Goal: Transaction & Acquisition: Book appointment/travel/reservation

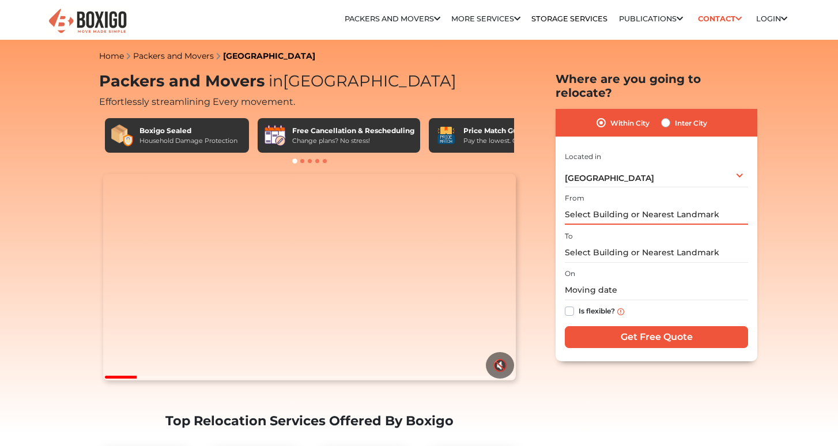
click at [650, 205] on input "text" at bounding box center [656, 215] width 183 height 20
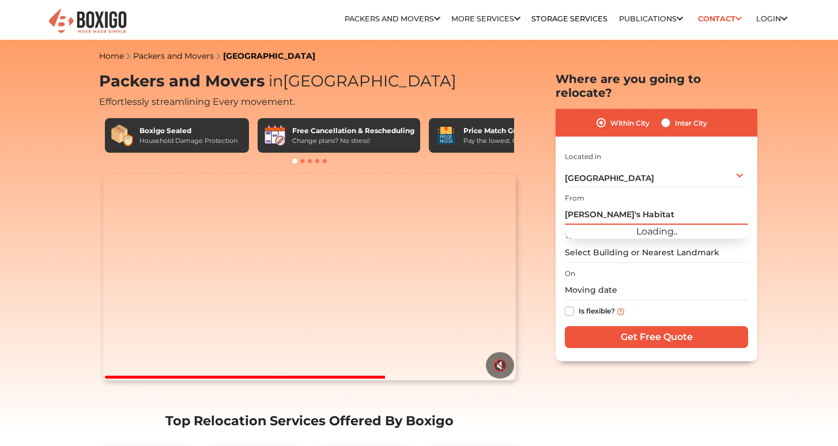
type input "Haras Habitat"
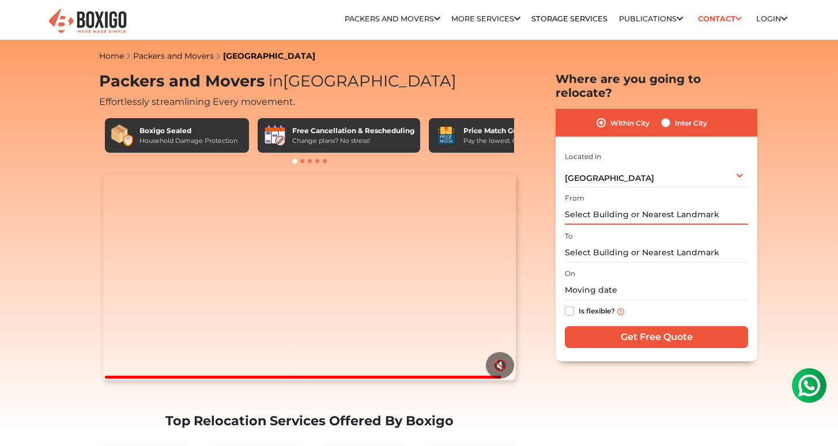
type input "G"
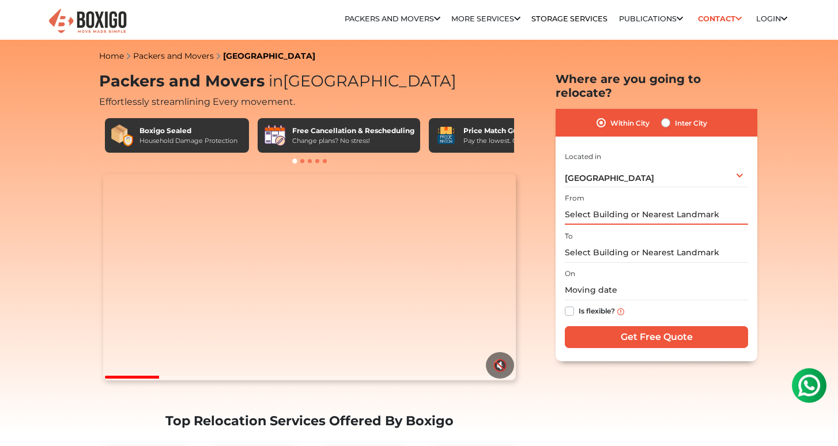
click at [652, 205] on input "text" at bounding box center [656, 215] width 183 height 20
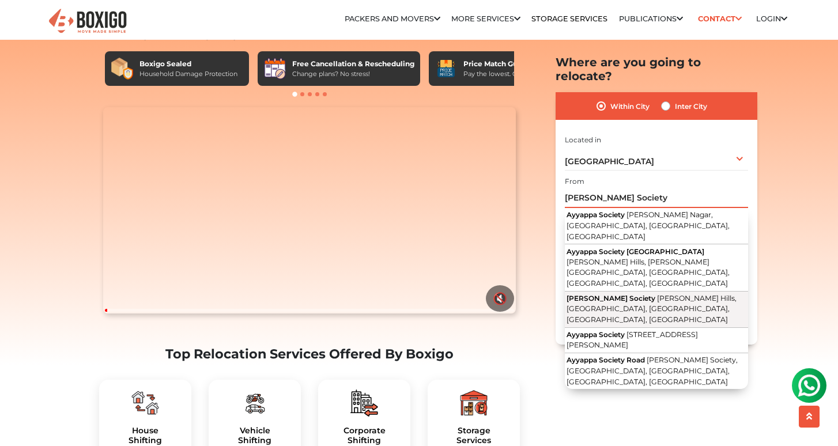
scroll to position [67, 0]
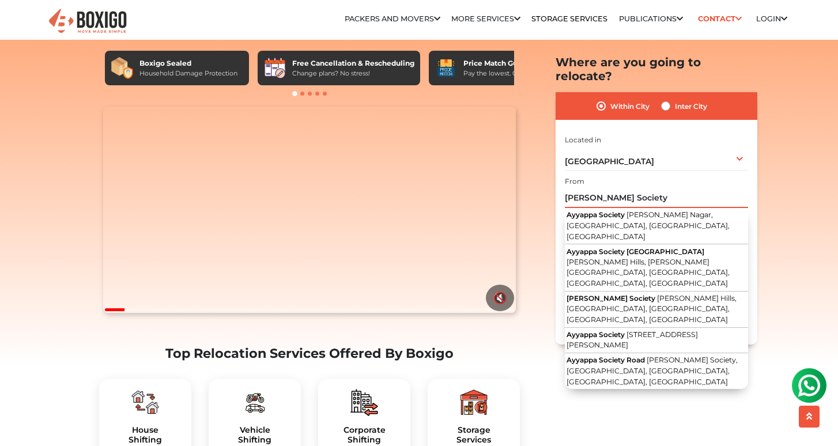
click at [608, 188] on input "[PERSON_NAME] Society" at bounding box center [656, 198] width 183 height 20
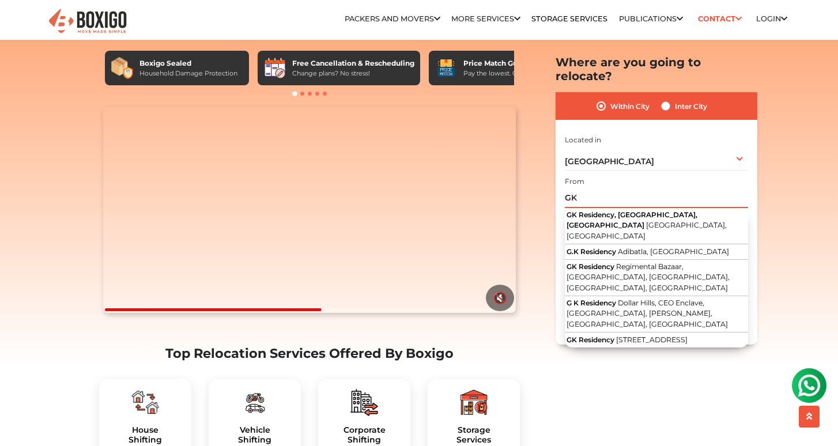
type input "G"
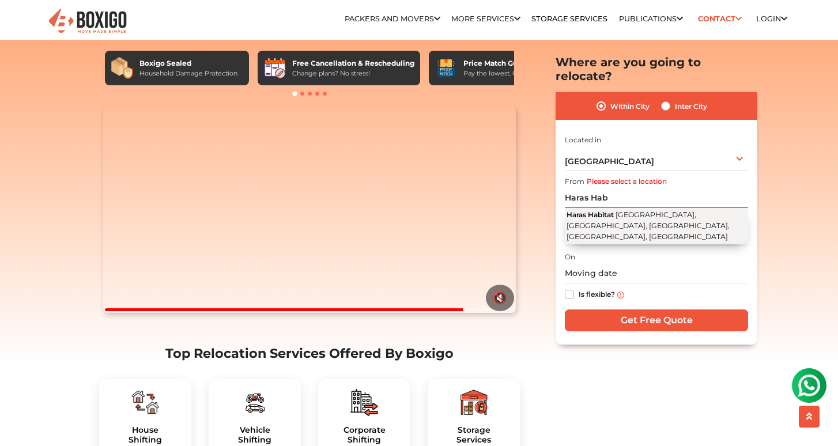
click at [625, 214] on span "[GEOGRAPHIC_DATA], [GEOGRAPHIC_DATA], [GEOGRAPHIC_DATA], [GEOGRAPHIC_DATA], [GE…" at bounding box center [647, 225] width 163 height 30
type input "Haras Habitat, [GEOGRAPHIC_DATA], [GEOGRAPHIC_DATA], [GEOGRAPHIC_DATA], [GEOGRA…"
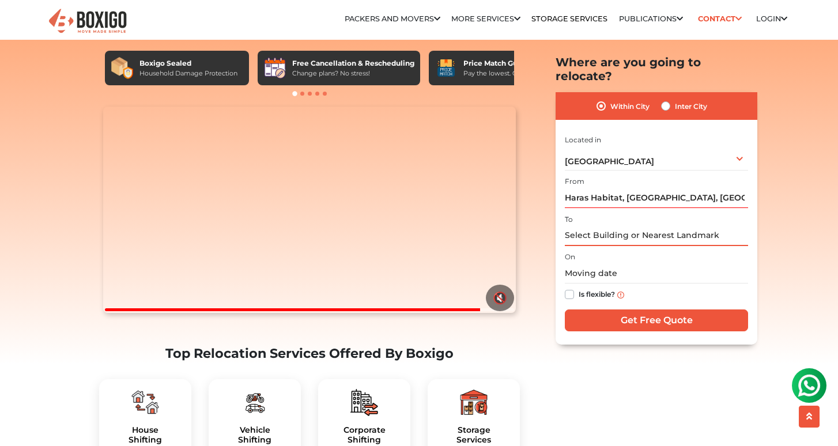
click at [634, 225] on input "text" at bounding box center [656, 235] width 183 height 20
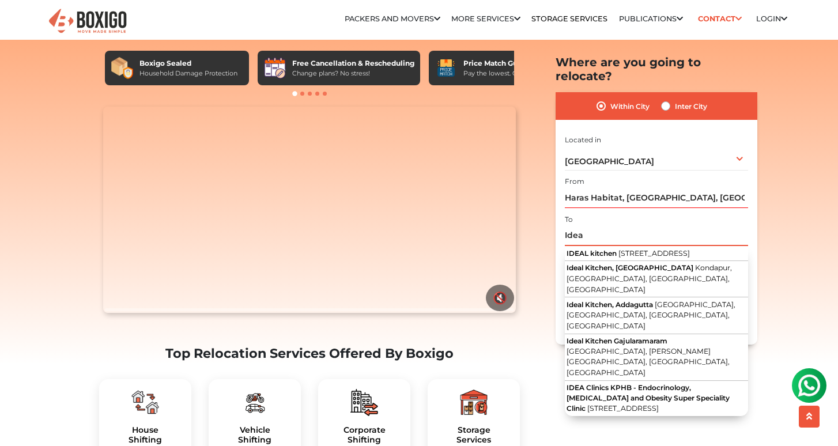
type input "Idea"
click at [675, 99] on label "Inter City" at bounding box center [691, 106] width 32 height 14
click at [665, 99] on input "Inter City" at bounding box center [665, 105] width 9 height 12
radio input "true"
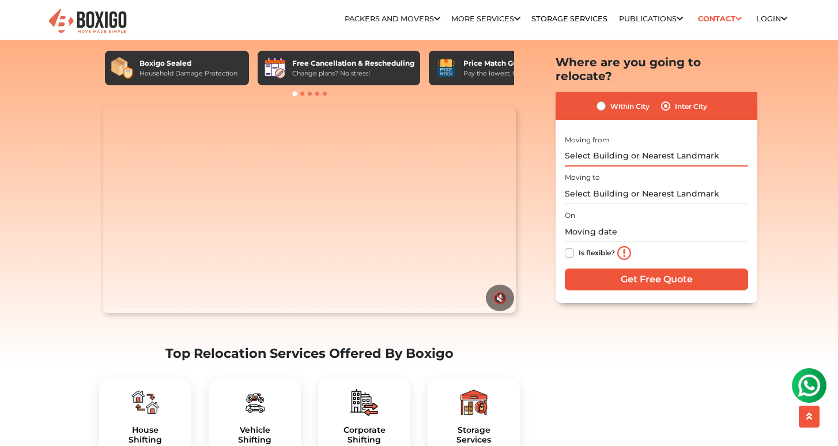
click at [641, 146] on input "text" at bounding box center [656, 156] width 183 height 20
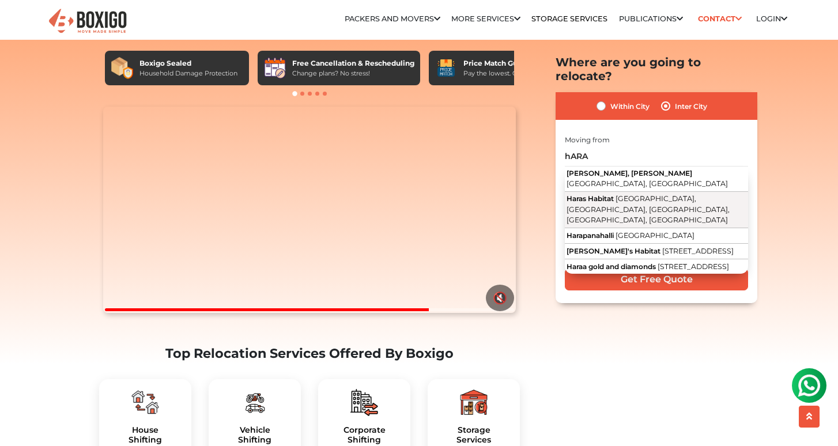
click at [626, 194] on span "[GEOGRAPHIC_DATA], [GEOGRAPHIC_DATA], [GEOGRAPHIC_DATA], [GEOGRAPHIC_DATA], [GE…" at bounding box center [647, 209] width 163 height 30
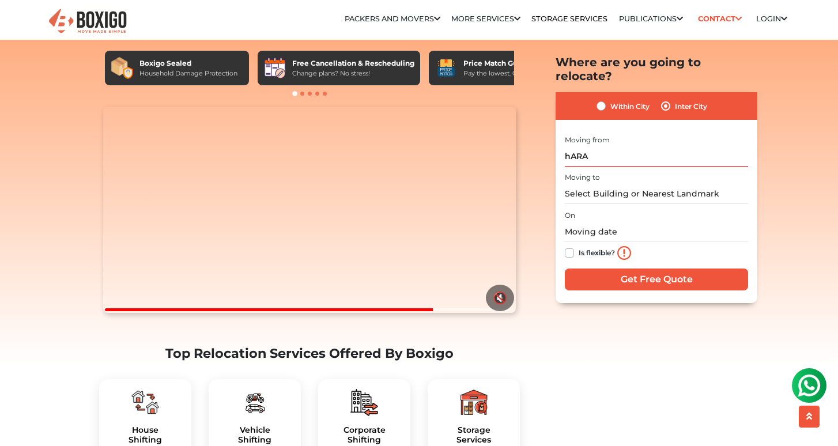
type input "Haras Habitat, [GEOGRAPHIC_DATA], [GEOGRAPHIC_DATA], [GEOGRAPHIC_DATA], [GEOGRA…"
click at [620, 184] on input "text" at bounding box center [656, 194] width 183 height 20
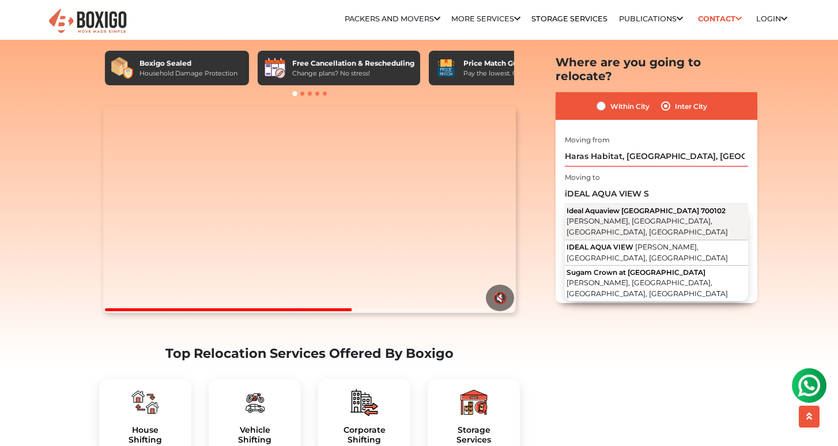
click at [690, 217] on span "[PERSON_NAME], [GEOGRAPHIC_DATA], [GEOGRAPHIC_DATA], [GEOGRAPHIC_DATA]" at bounding box center [646, 227] width 161 height 20
type input "Ideal [STREET_ADDRESS][PERSON_NAME]"
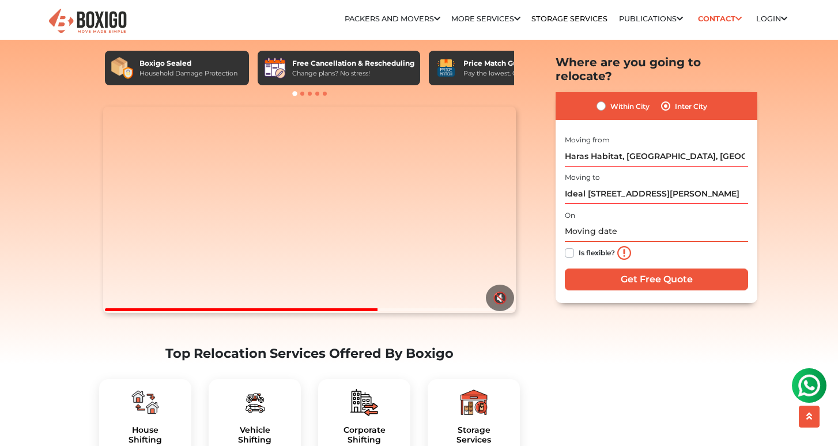
click at [609, 223] on input "text" at bounding box center [656, 231] width 183 height 20
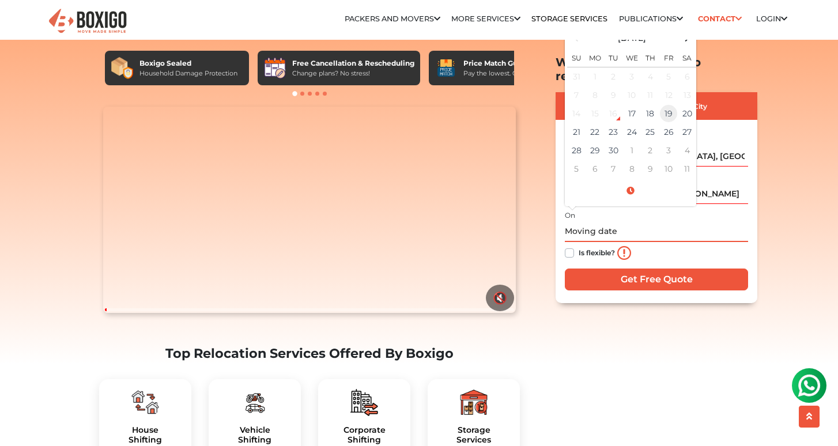
click at [667, 104] on td "19" at bounding box center [668, 113] width 18 height 18
type input "[DATE] 12:00 AM"
click at [663, 246] on div "Is flexible?" at bounding box center [656, 252] width 183 height 23
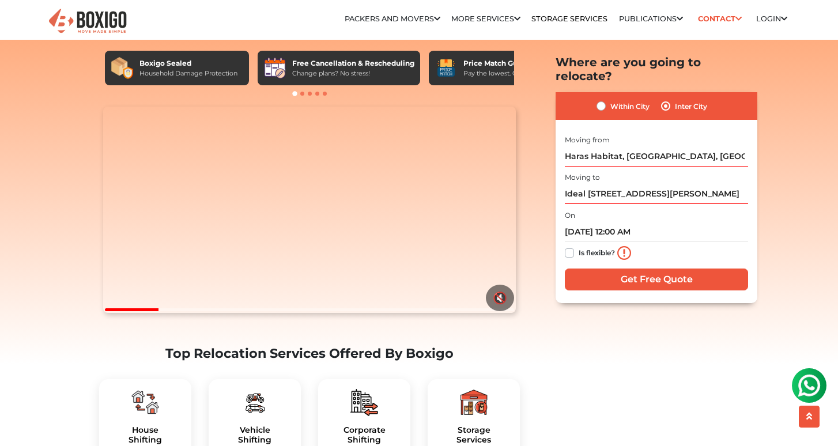
click at [636, 268] on input "Get Free Quote" at bounding box center [656, 279] width 183 height 22
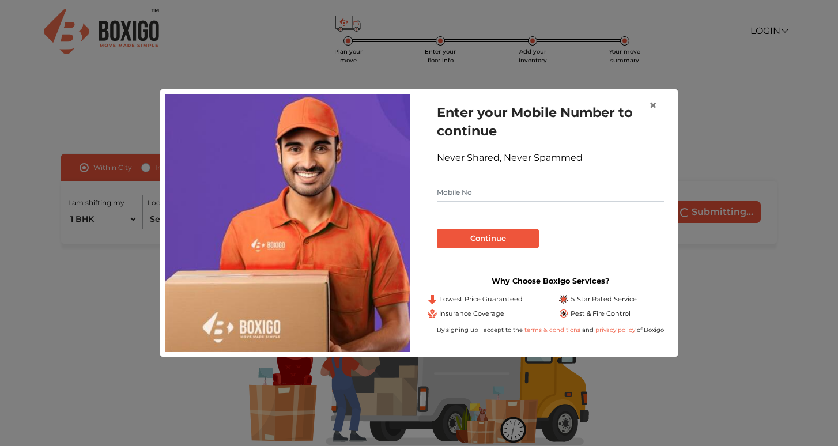
click at [498, 195] on input "text" at bounding box center [550, 192] width 227 height 18
type input "7004717604"
click at [492, 242] on button "Continue" at bounding box center [488, 239] width 102 height 20
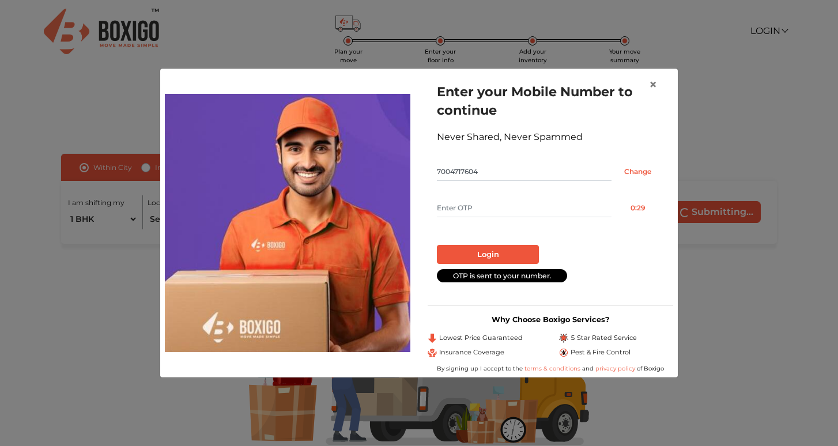
click at [539, 212] on input "text" at bounding box center [524, 208] width 175 height 18
type input "3460"
click at [487, 255] on button "Login" at bounding box center [488, 255] width 102 height 20
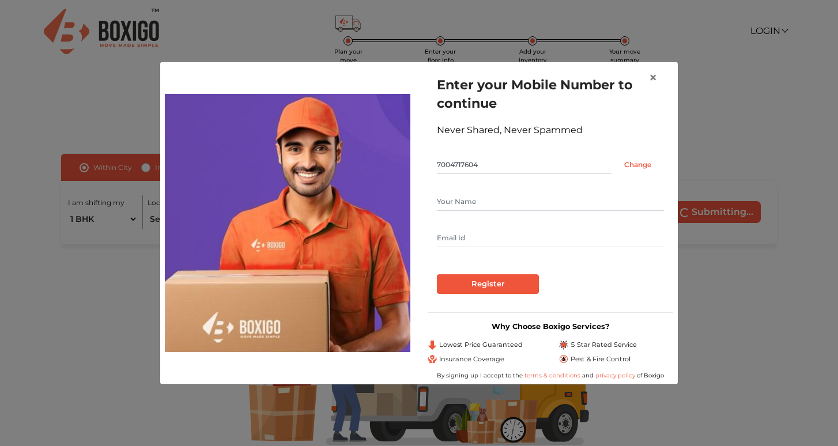
click at [512, 253] on form "Enter your Mobile Number to continue Never Shared, Never Spammed 7004717604 Cha…" at bounding box center [550, 184] width 227 height 218
type input "Rishi Saurabh"
type input "rishisaurabh6770@gmail.com"
click at [498, 284] on input "Register" at bounding box center [488, 284] width 102 height 20
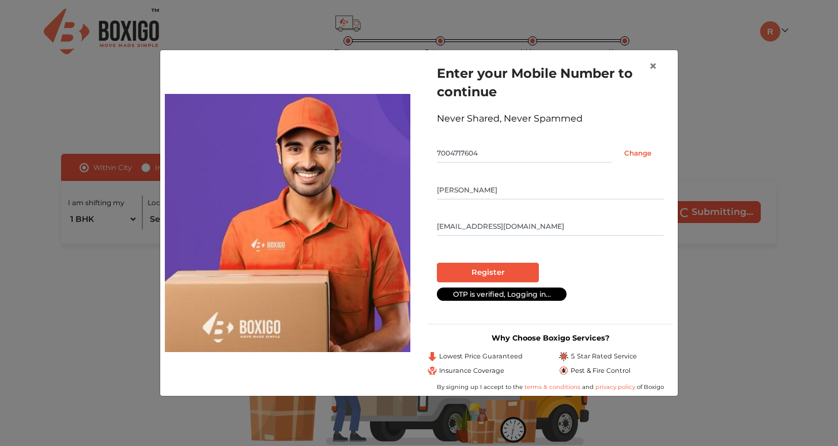
radio input "false"
radio input "true"
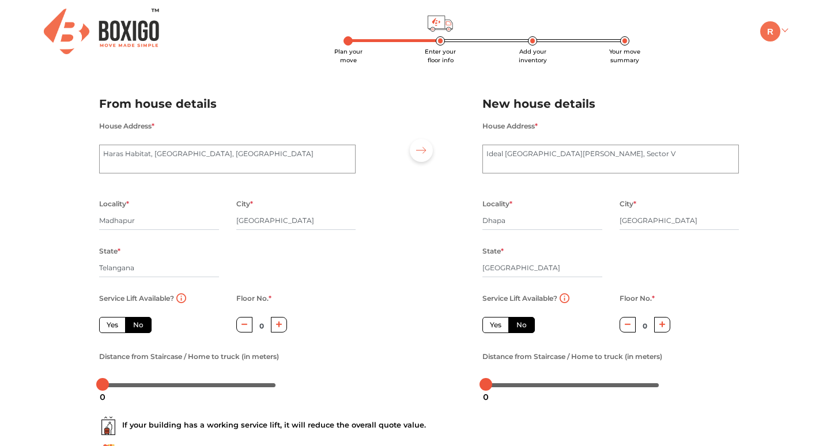
click at [785, 31] on link at bounding box center [773, 30] width 27 height 11
click at [785, 63] on link "My Profile" at bounding box center [789, 68] width 92 height 21
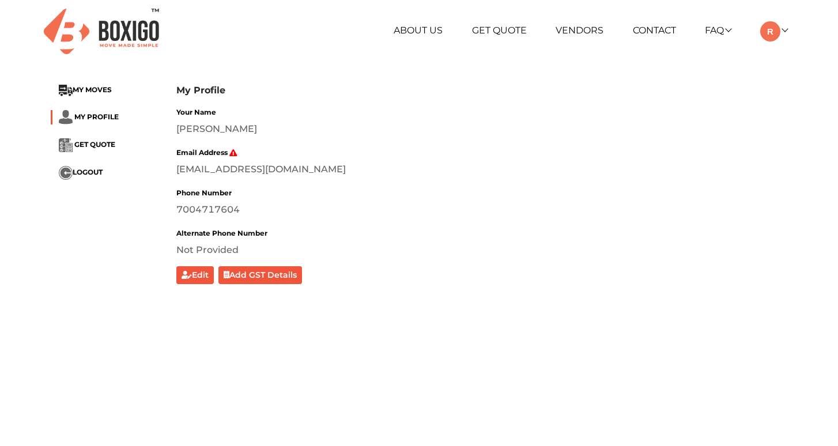
click at [199, 282] on button "Edit" at bounding box center [194, 275] width 37 height 18
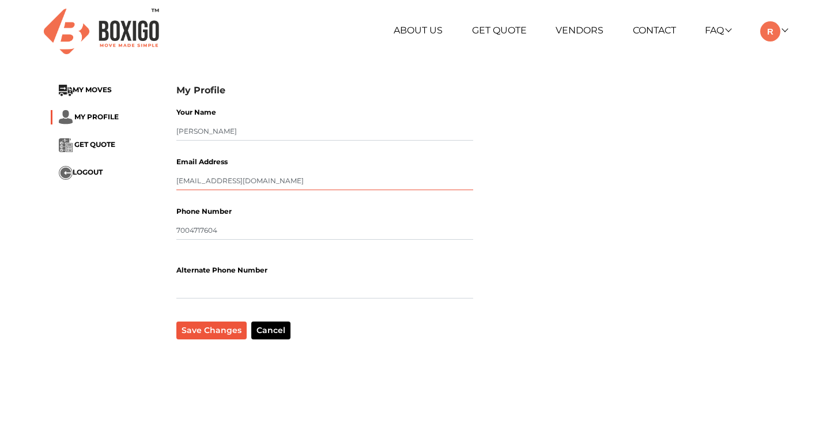
type input "rishisaurabh6779@gmail.com"
click at [220, 326] on button "Save Changes" at bounding box center [211, 330] width 70 height 18
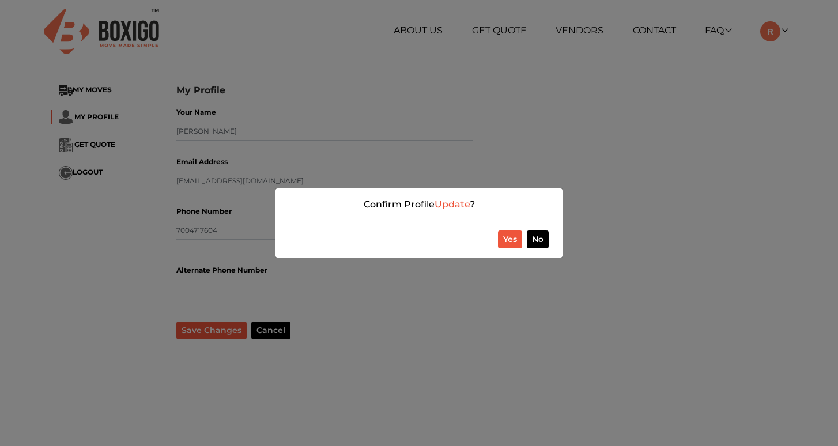
click at [508, 243] on button "Yes" at bounding box center [510, 239] width 24 height 18
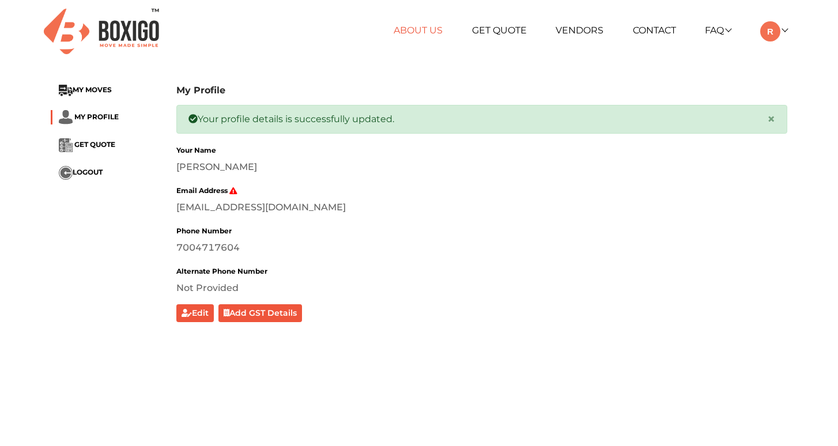
click at [415, 33] on link "About Us" at bounding box center [418, 30] width 49 height 11
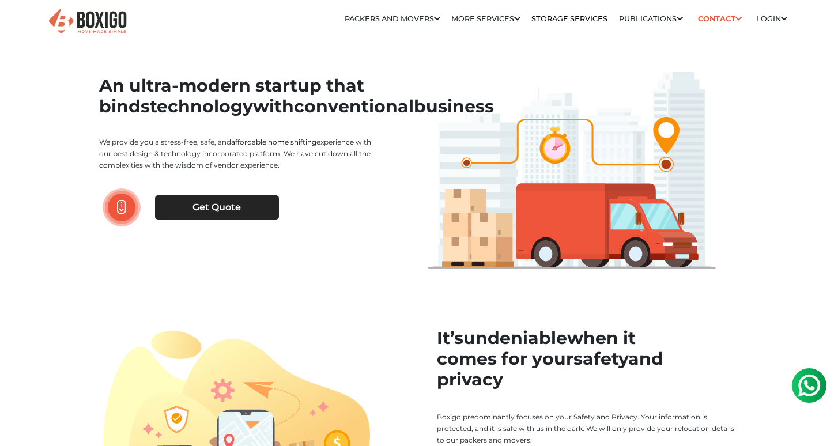
click at [225, 220] on link "Get Quote" at bounding box center [217, 207] width 124 height 24
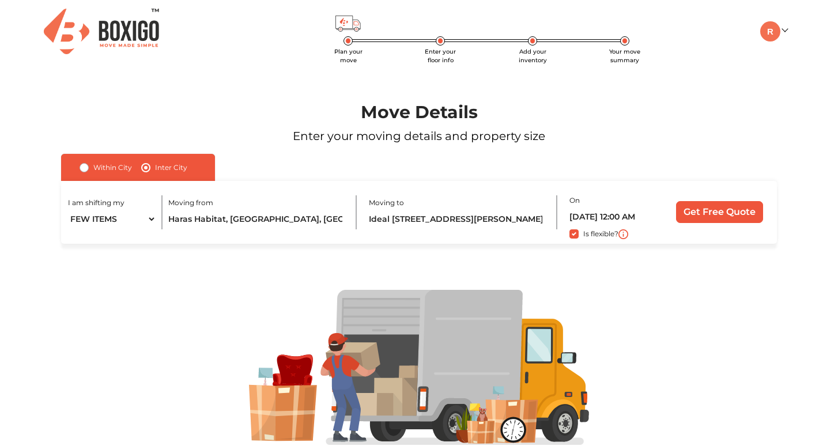
click at [724, 216] on input "Get Free Quote" at bounding box center [719, 212] width 87 height 22
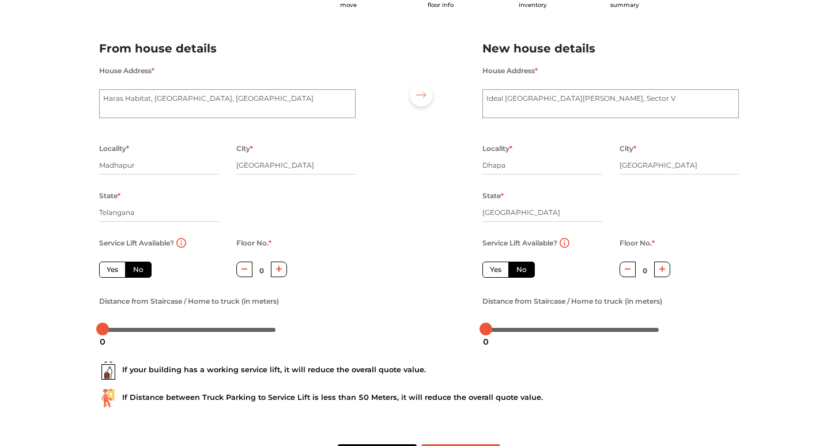
scroll to position [53, 0]
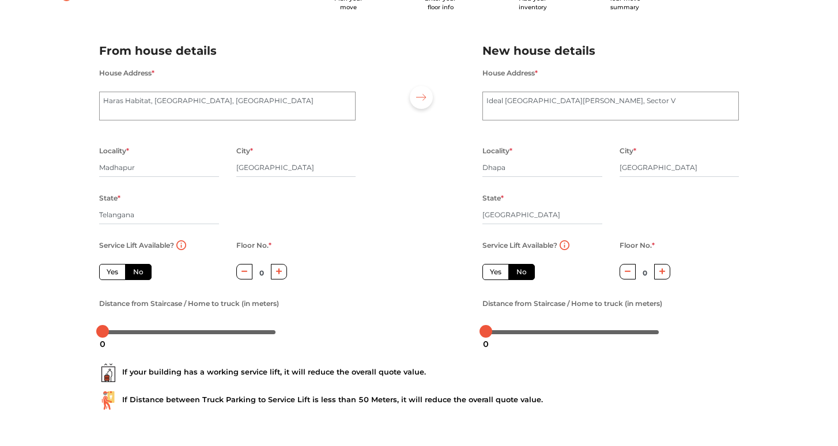
click at [108, 270] on label "Yes" at bounding box center [112, 272] width 27 height 16
click at [108, 270] on input "Yes" at bounding box center [110, 270] width 7 height 7
radio input "true"
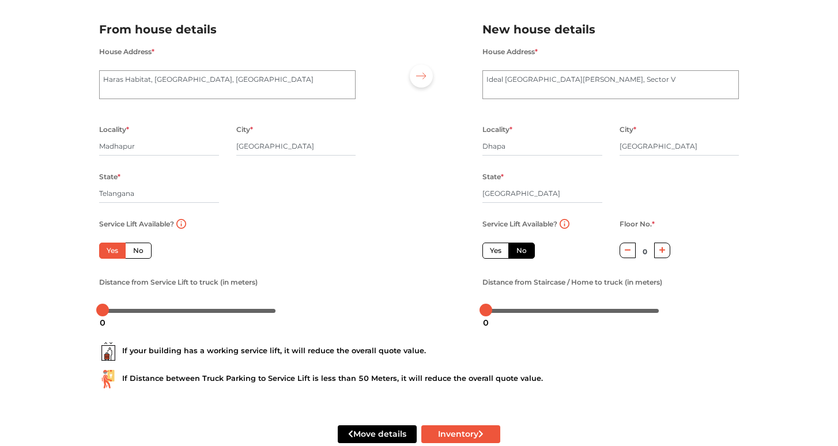
scroll to position [71, 0]
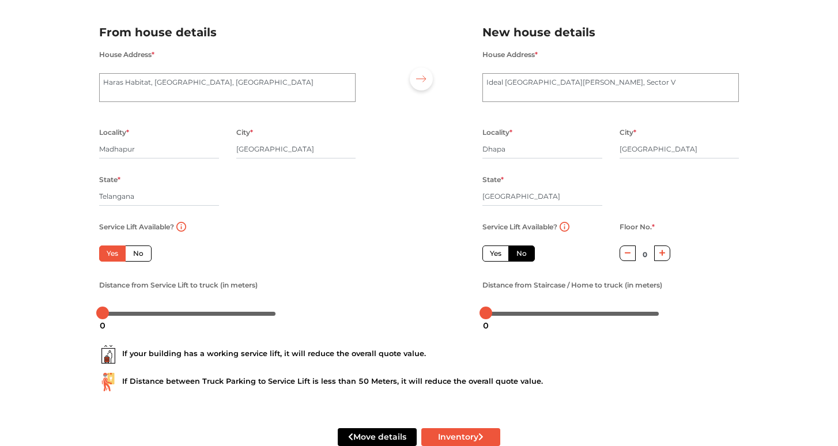
click at [496, 251] on label "Yes" at bounding box center [495, 253] width 27 height 16
click at [496, 251] on input "Yes" at bounding box center [493, 251] width 7 height 7
radio input "false"
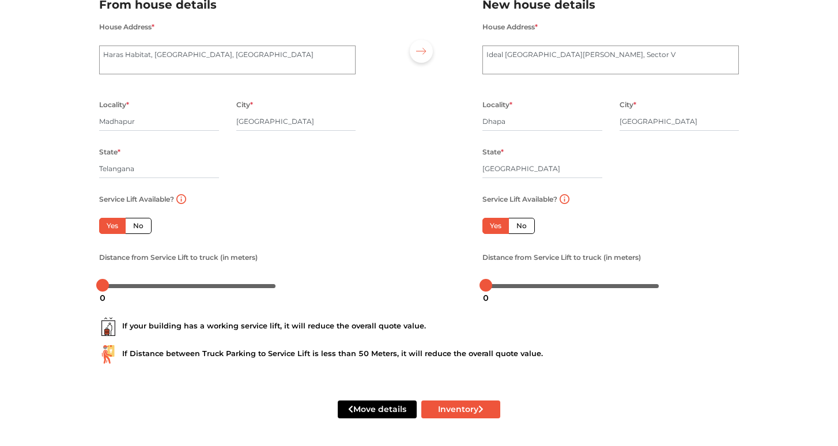
scroll to position [100, 0]
drag, startPoint x: 483, startPoint y: 283, endPoint x: 473, endPoint y: 292, distance: 13.1
click at [473, 292] on div "From house details House Address * Haras Habitat, Jai Hind Gandhi Road, VIP Hil…" at bounding box center [418, 140] width 657 height 317
click at [466, 404] on button "Inventory" at bounding box center [460, 409] width 79 height 18
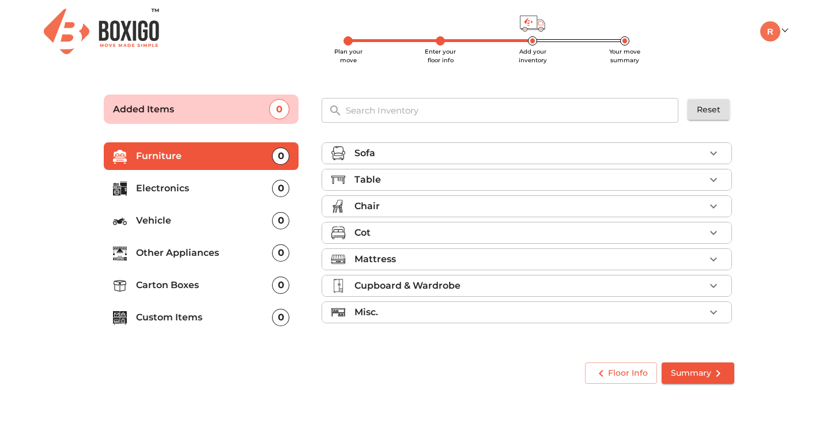
click at [716, 180] on icon "button" at bounding box center [713, 180] width 7 height 4
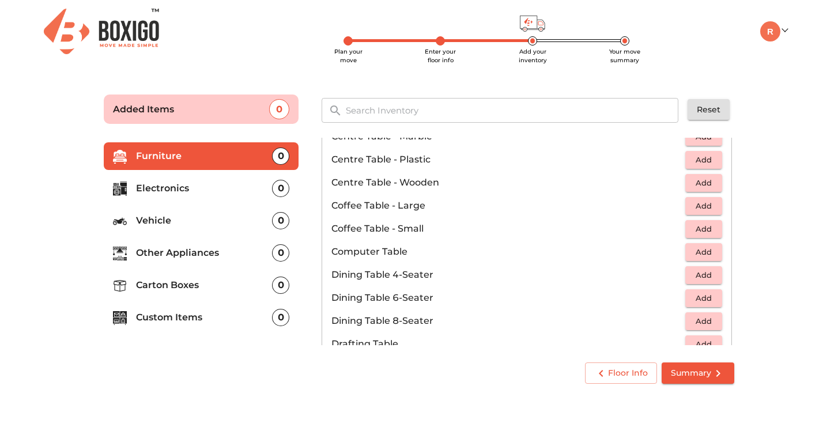
scroll to position [122, 0]
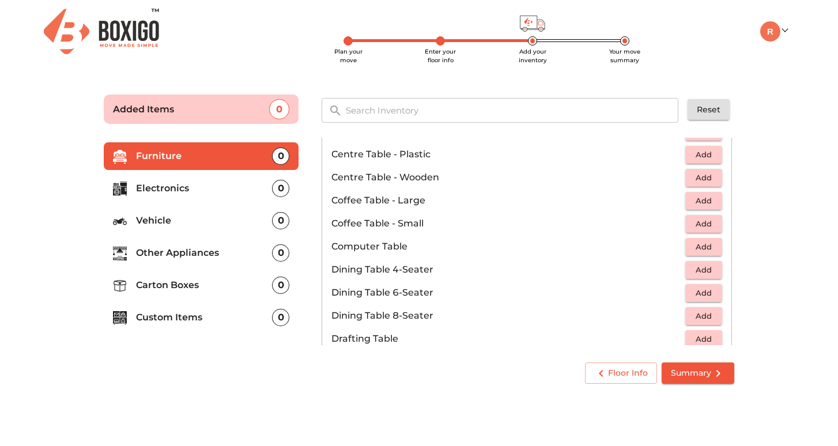
click at [709, 244] on span "Add" at bounding box center [703, 246] width 25 height 13
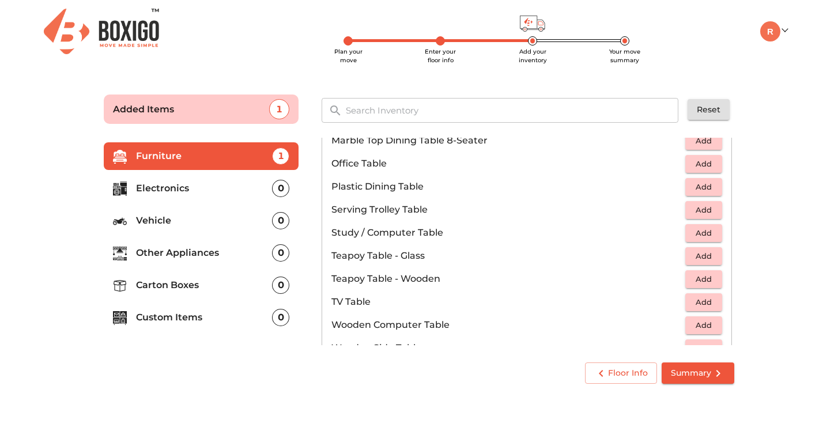
scroll to position [600, 0]
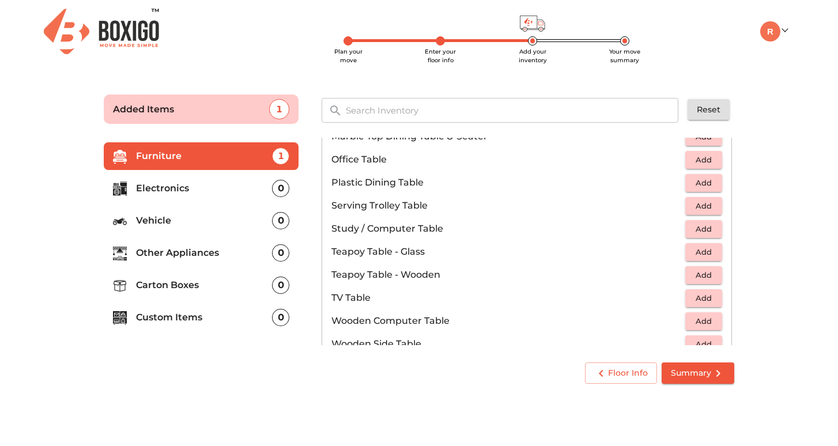
click at [699, 229] on span "Add" at bounding box center [703, 228] width 25 height 13
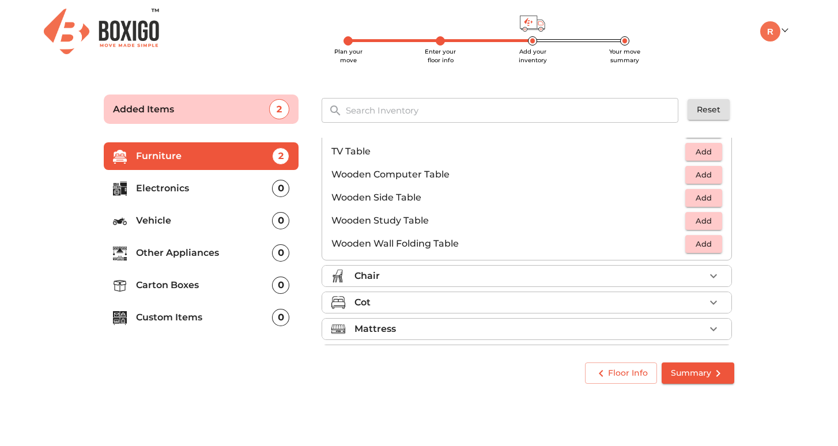
scroll to position [770, 0]
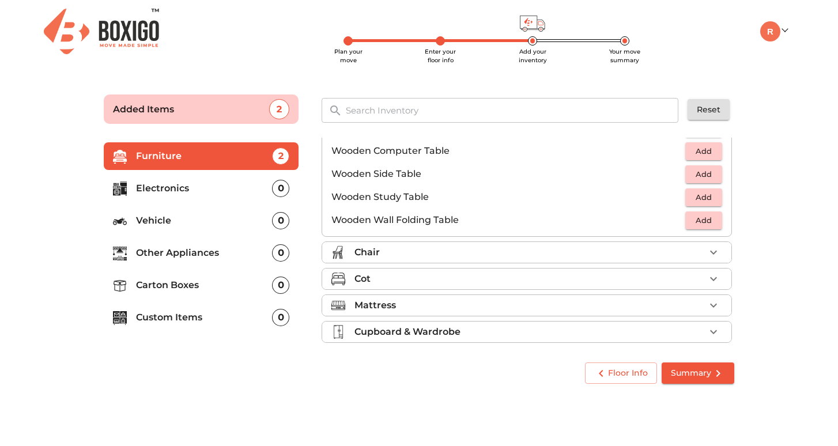
click at [710, 252] on icon "button" at bounding box center [713, 252] width 14 height 14
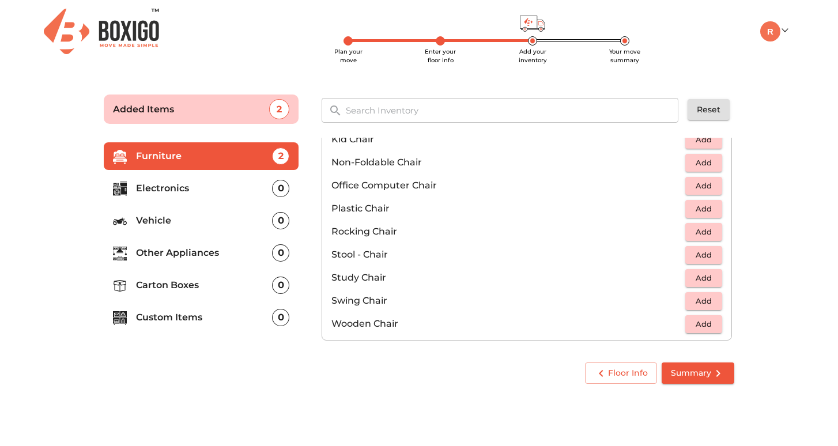
scroll to position [383, 0]
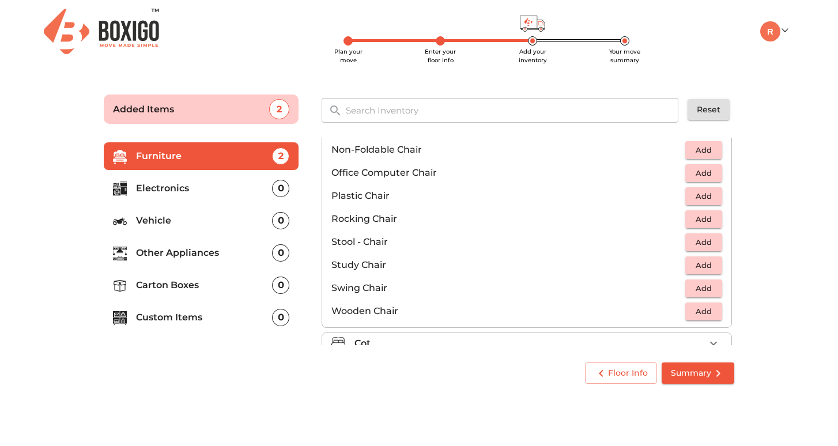
click at [711, 264] on span "Add" at bounding box center [703, 265] width 25 height 13
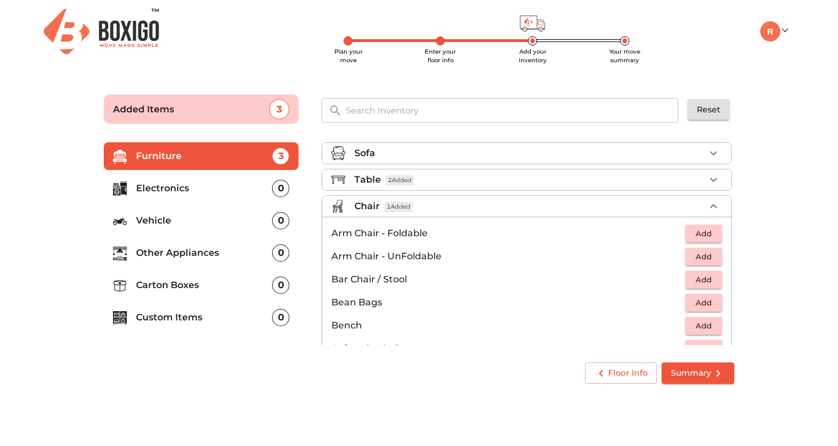
scroll to position [0, 0]
click at [702, 178] on div "Table 2 Added" at bounding box center [529, 180] width 350 height 14
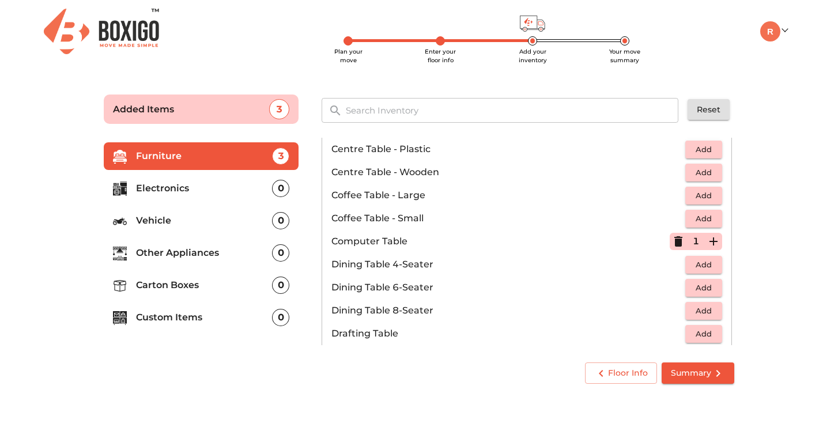
scroll to position [135, 0]
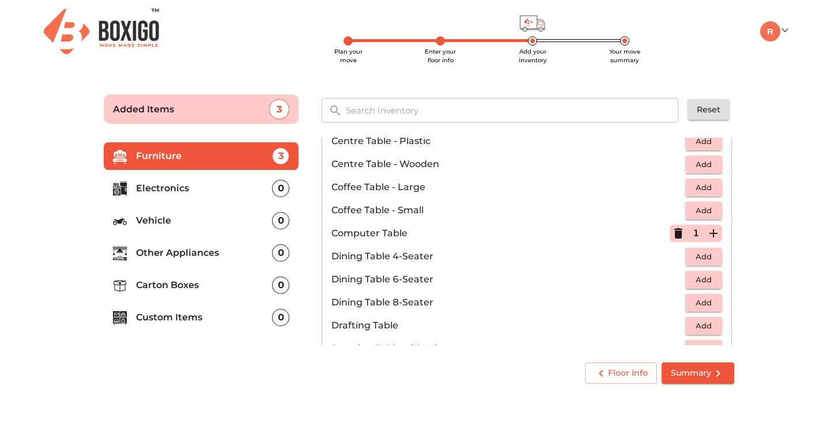
click at [682, 233] on icon "button" at bounding box center [678, 233] width 14 height 14
click at [174, 278] on li "Carton Boxes 0" at bounding box center [201, 285] width 195 height 28
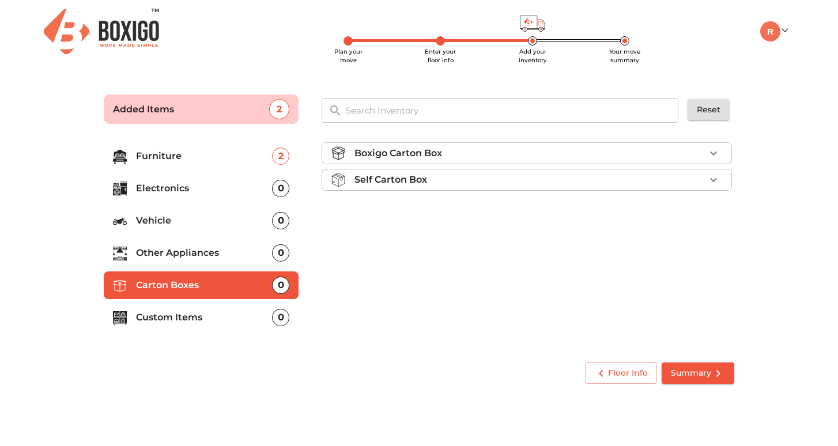
scroll to position [0, 0]
click at [714, 149] on icon "button" at bounding box center [713, 153] width 14 height 14
click at [713, 182] on span "Add" at bounding box center [703, 180] width 25 height 13
click at [715, 181] on icon "button" at bounding box center [713, 180] width 14 height 14
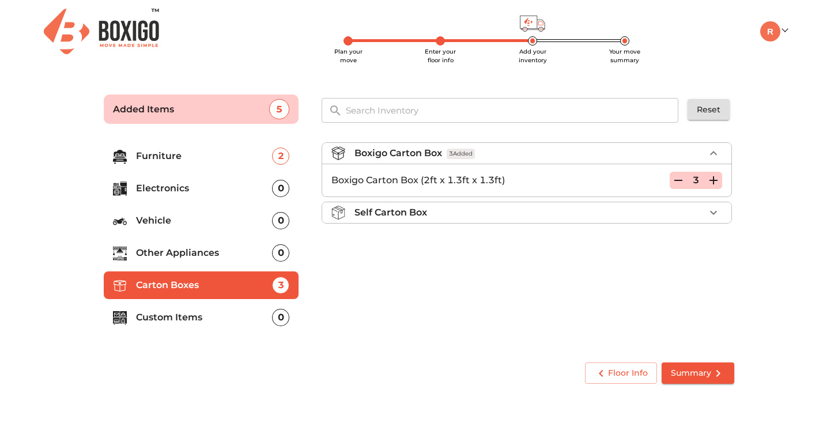
click at [715, 181] on icon "button" at bounding box center [713, 180] width 14 height 14
click at [179, 320] on p "Custom Items" at bounding box center [204, 318] width 136 height 14
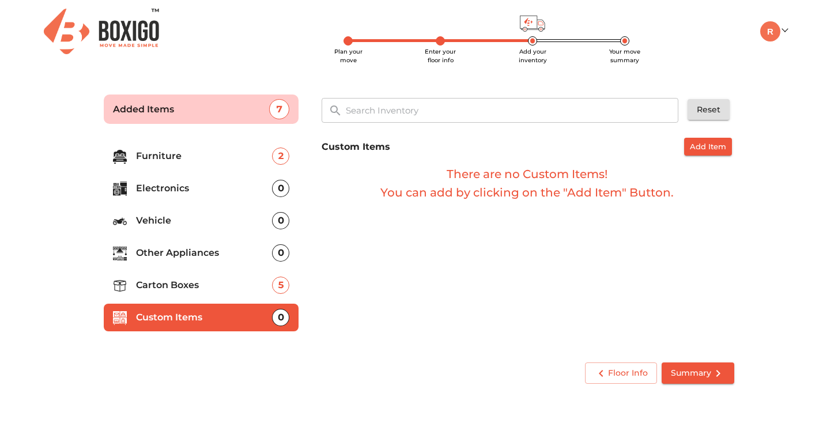
click at [188, 283] on p "Carton Boxes" at bounding box center [204, 285] width 136 height 14
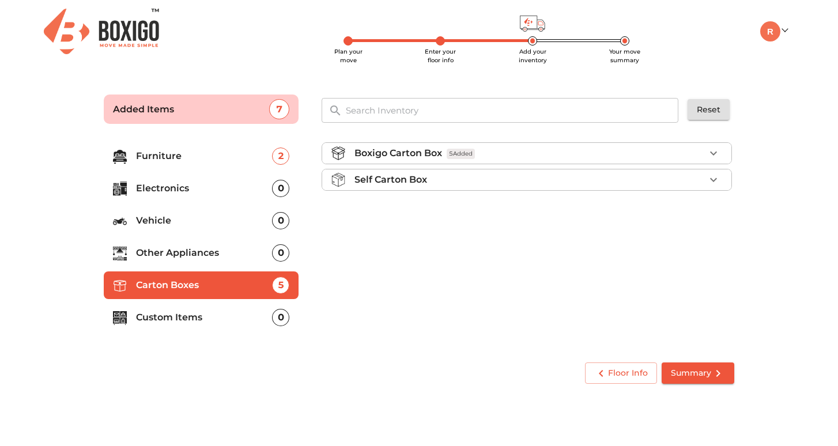
click at [192, 194] on p "Electronics" at bounding box center [204, 188] width 136 height 14
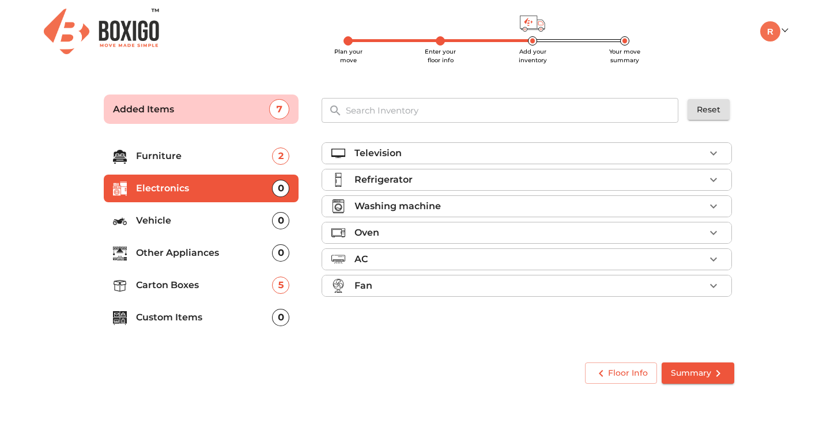
click at [182, 255] on p "Other Appliances" at bounding box center [204, 253] width 136 height 14
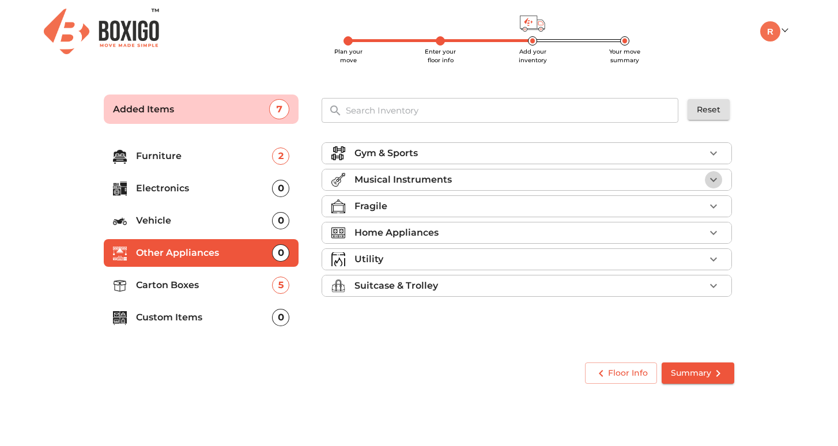
click at [713, 180] on icon "button" at bounding box center [713, 180] width 14 height 14
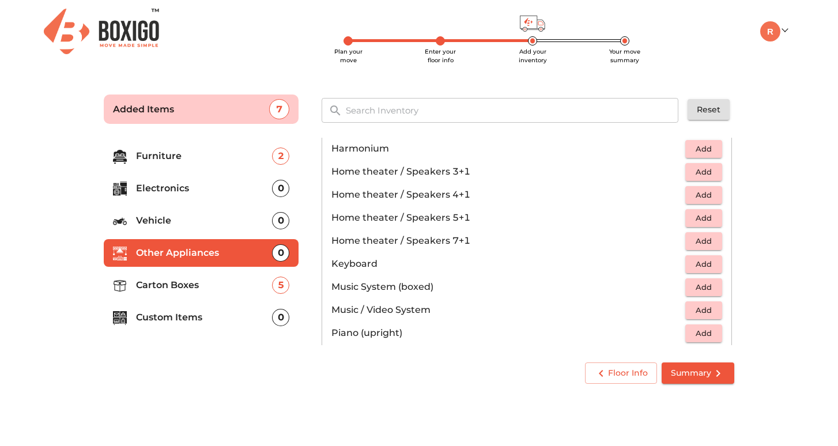
scroll to position [196, 0]
click at [710, 262] on span "Add" at bounding box center [703, 264] width 25 height 13
click at [688, 379] on span "Summary" at bounding box center [698, 373] width 54 height 14
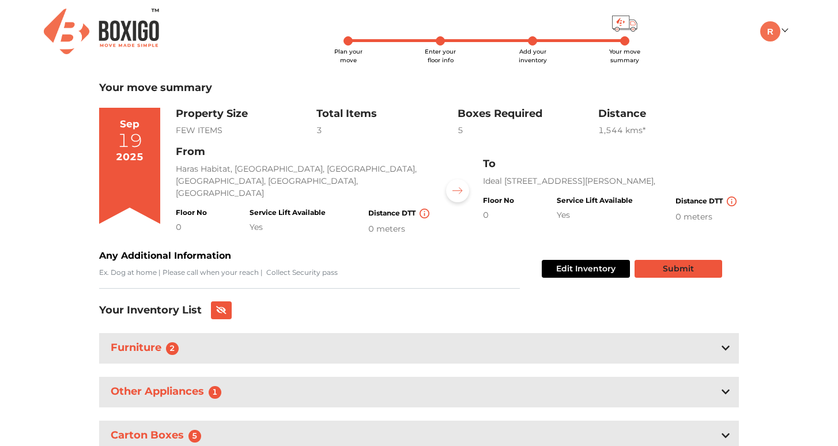
click at [684, 263] on button "Submit" at bounding box center [678, 269] width 88 height 18
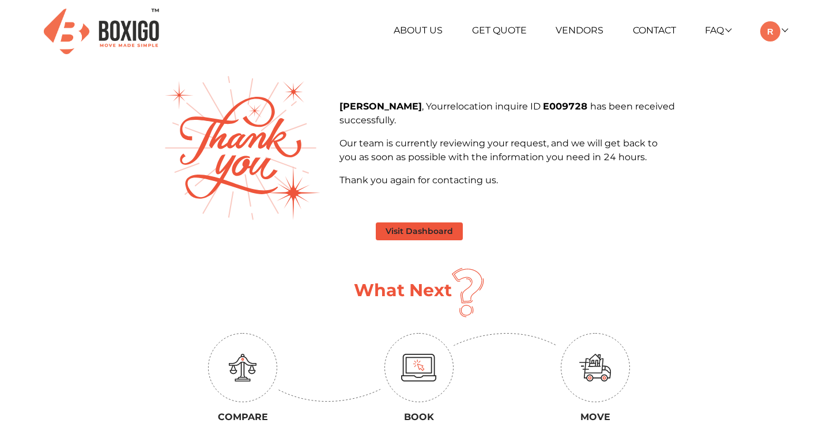
click at [419, 229] on button "Visit Dashboard" at bounding box center [419, 231] width 87 height 18
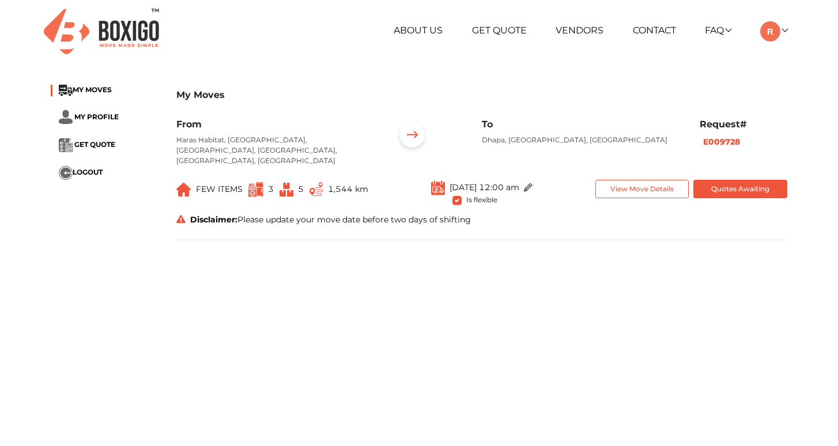
click at [673, 180] on button "View Move Details" at bounding box center [642, 189] width 94 height 19
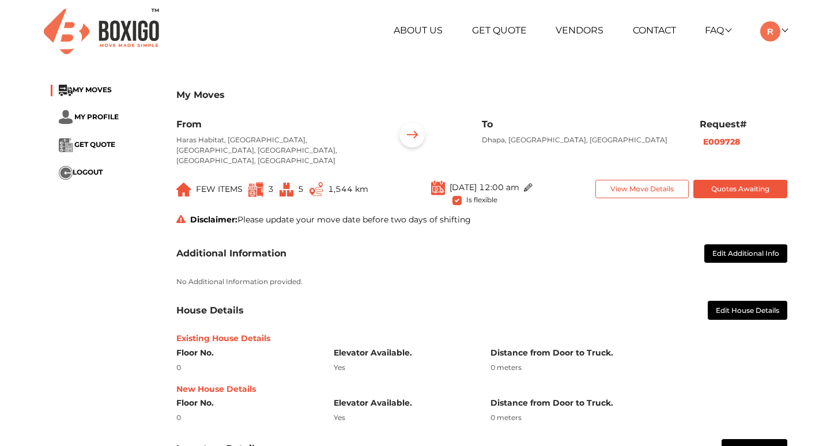
click at [735, 180] on button "Quotes Awaiting" at bounding box center [740, 189] width 94 height 19
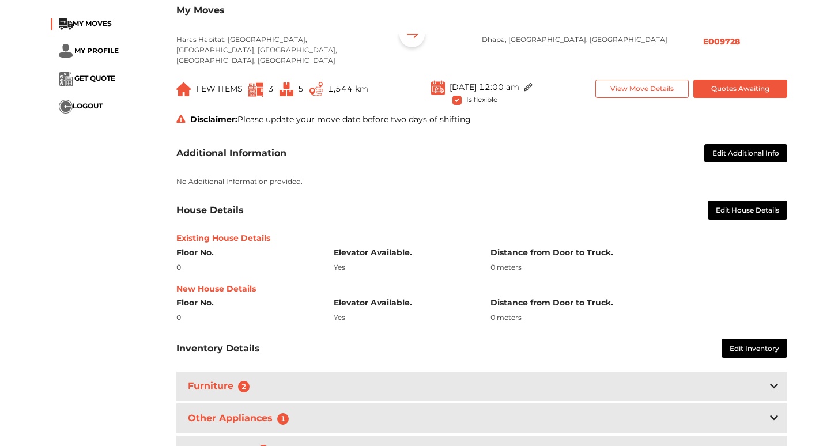
scroll to position [152, 0]
